Goal: Navigation & Orientation: Understand site structure

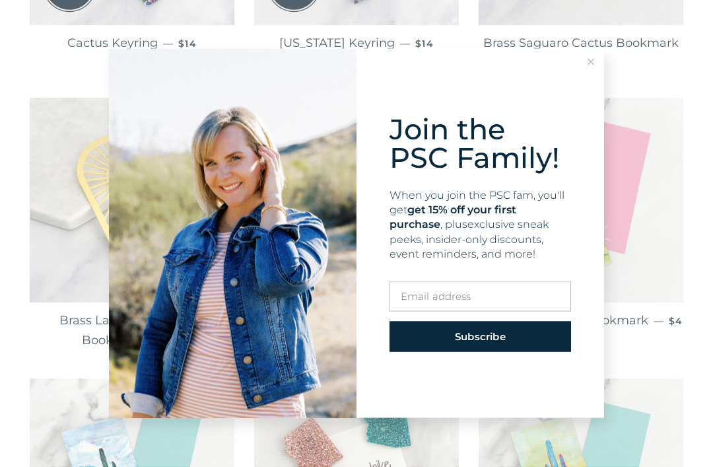
scroll to position [457, 0]
click at [595, 75] on button at bounding box center [590, 62] width 26 height 26
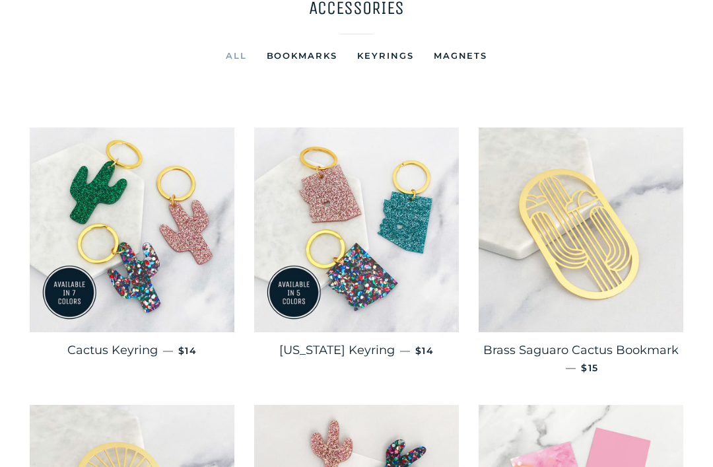
scroll to position [0, 0]
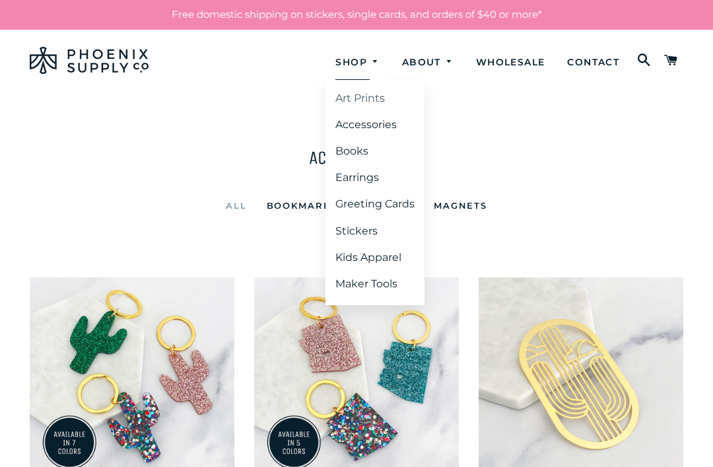
click at [377, 95] on link "Art Prints" at bounding box center [374, 98] width 99 height 24
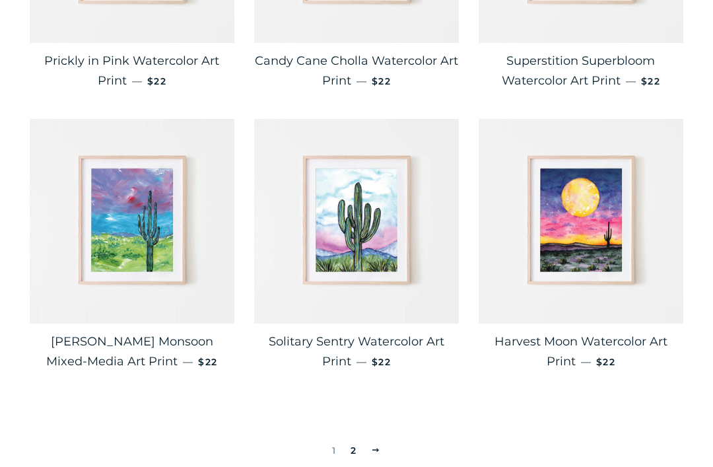
scroll to position [2124, 0]
click at [372, 445] on span "Next" at bounding box center [376, 449] width 10 height 11
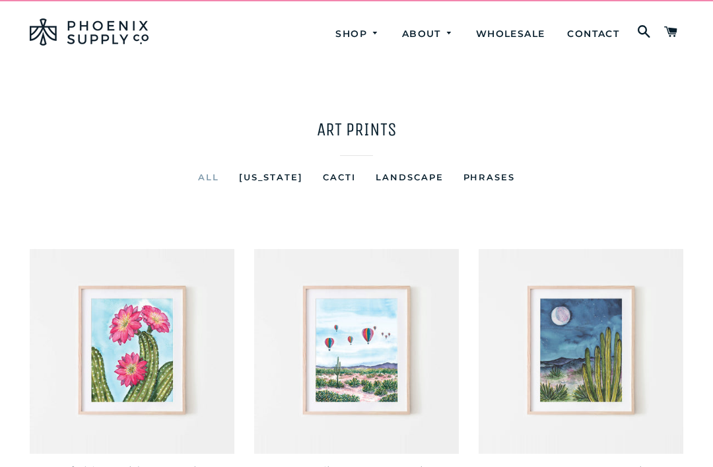
scroll to position [29, 0]
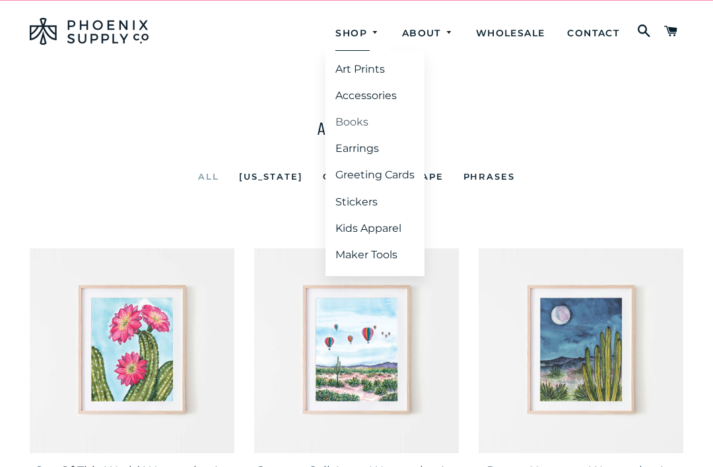
click at [350, 130] on link "Books" at bounding box center [374, 122] width 99 height 24
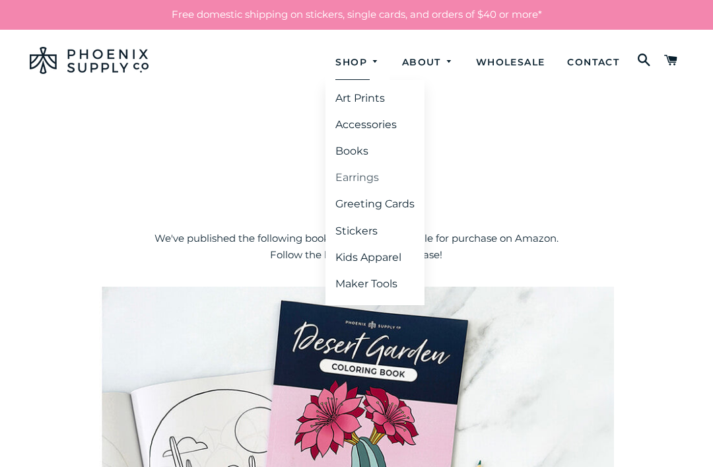
click at [362, 178] on link "Earrings" at bounding box center [374, 178] width 99 height 24
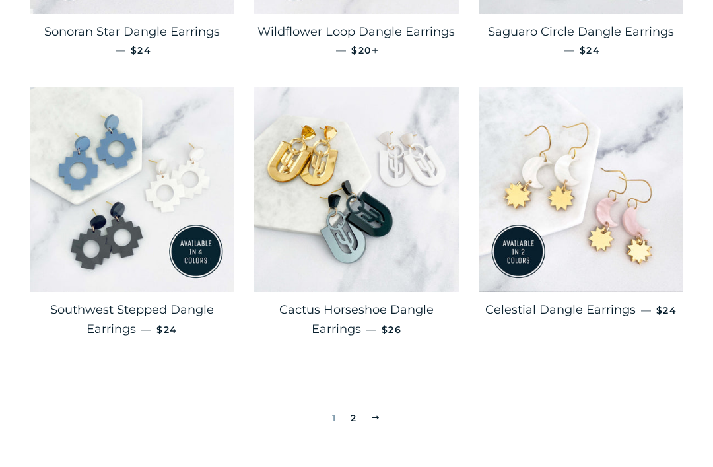
scroll to position [2135, 0]
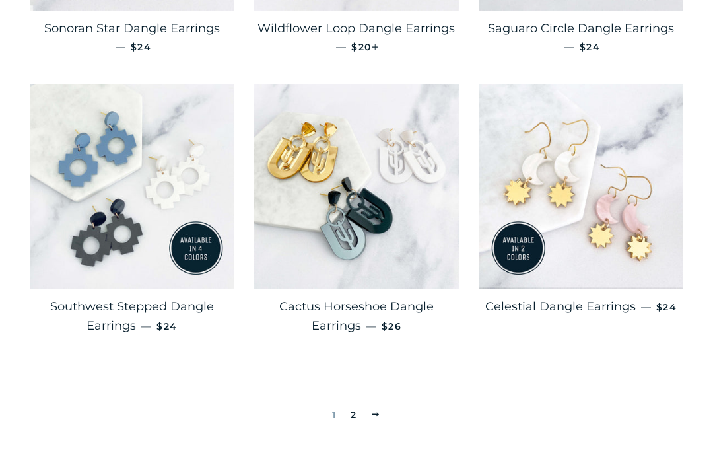
click at [360, 408] on link "2" at bounding box center [353, 415] width 16 height 20
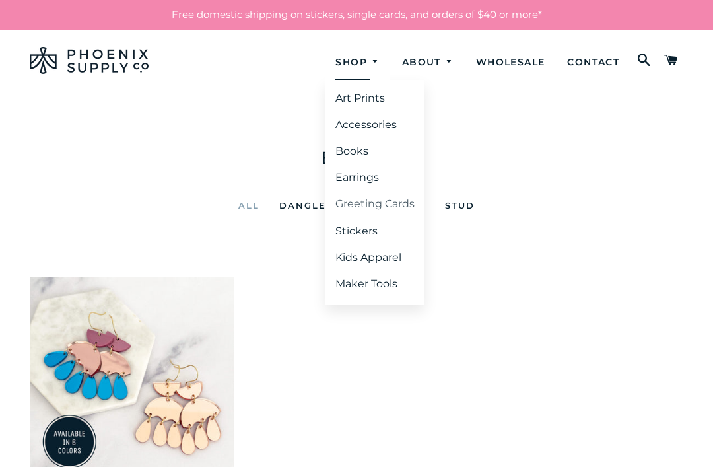
click at [385, 210] on link "Greeting Cards" at bounding box center [374, 204] width 99 height 24
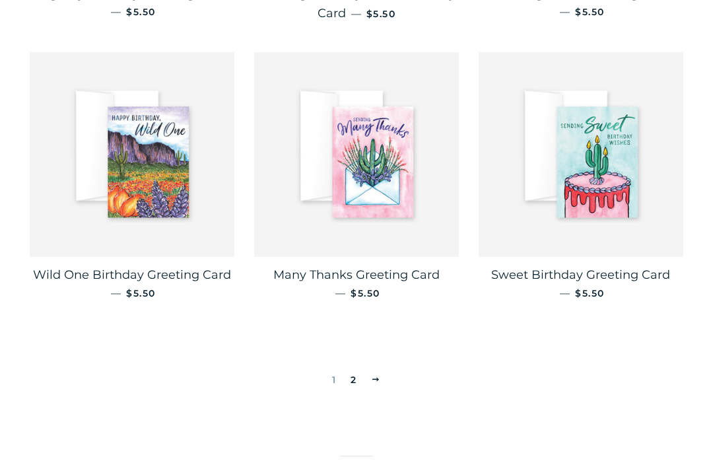
scroll to position [2209, 0]
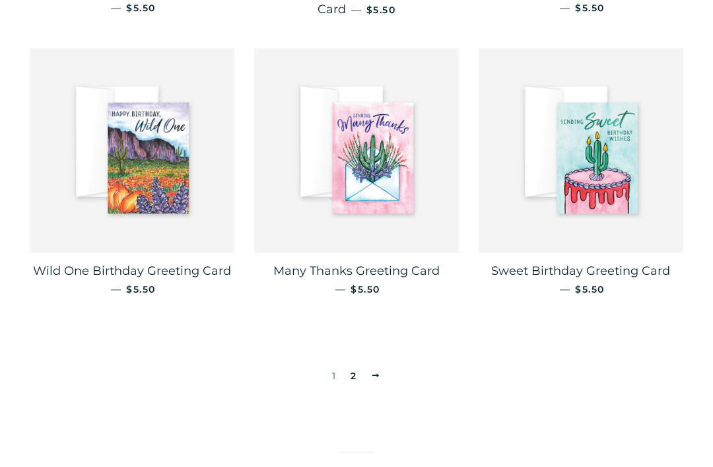
click at [358, 366] on link "2" at bounding box center [353, 376] width 16 height 20
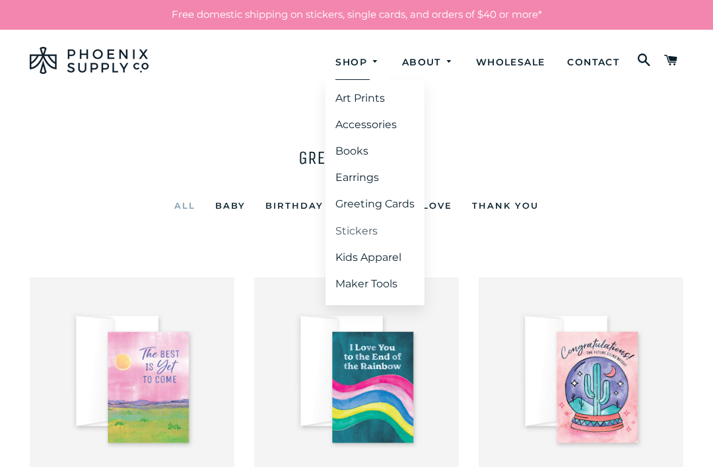
click at [352, 234] on link "Stickers" at bounding box center [374, 231] width 99 height 24
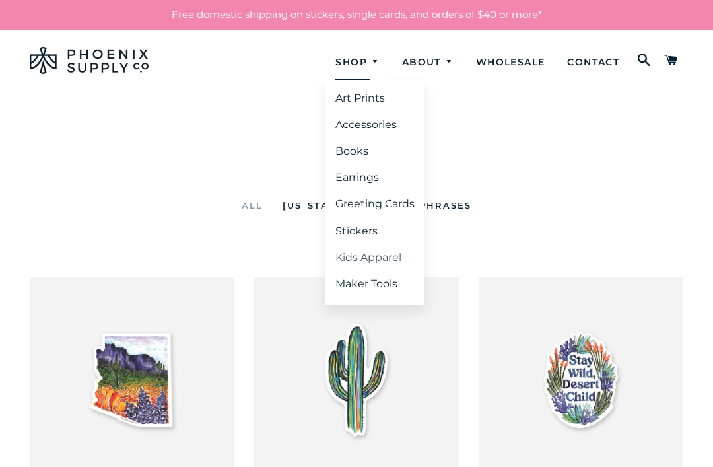
click at [377, 257] on link "Kids Apparel" at bounding box center [374, 257] width 99 height 24
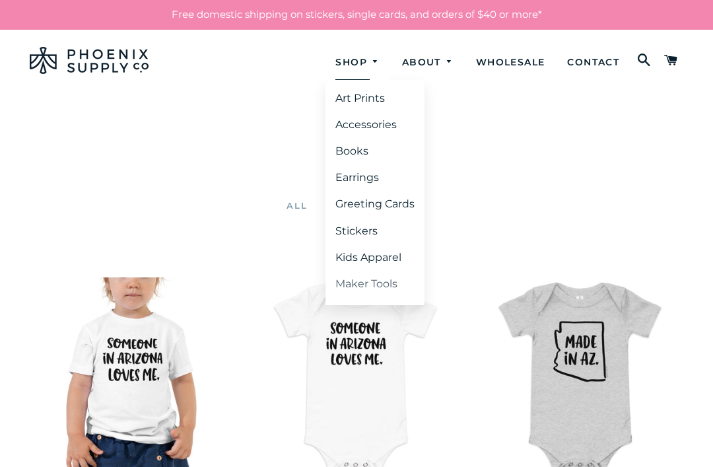
click at [374, 288] on link "Maker Tools" at bounding box center [374, 284] width 99 height 24
